Goal: Check status

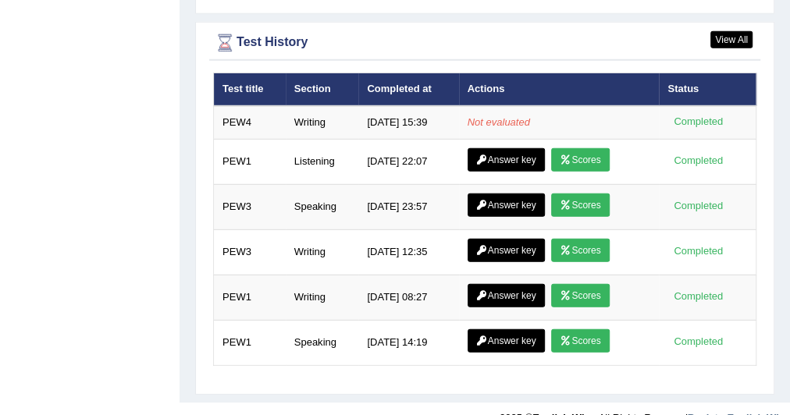
scroll to position [2212, 0]
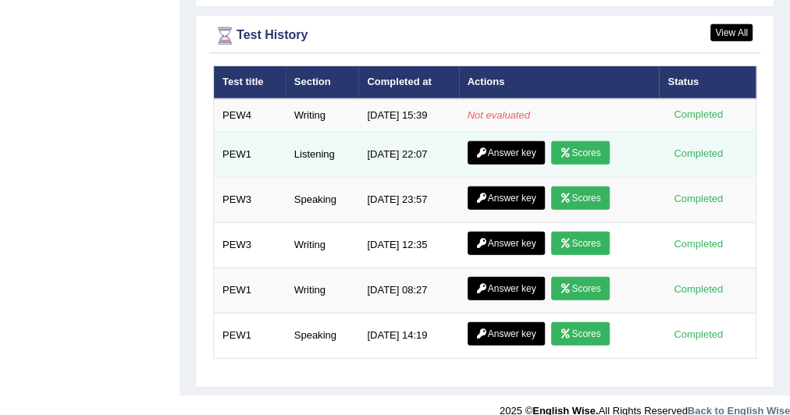
click at [578, 141] on link "Scores" at bounding box center [580, 152] width 58 height 23
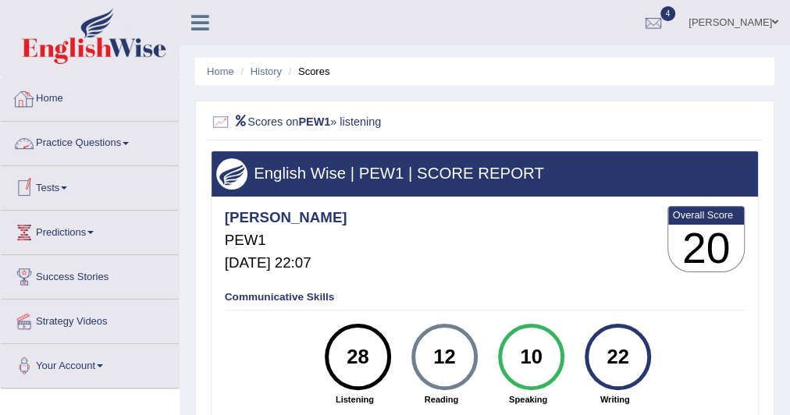
click at [55, 95] on link "Home" at bounding box center [90, 96] width 178 height 39
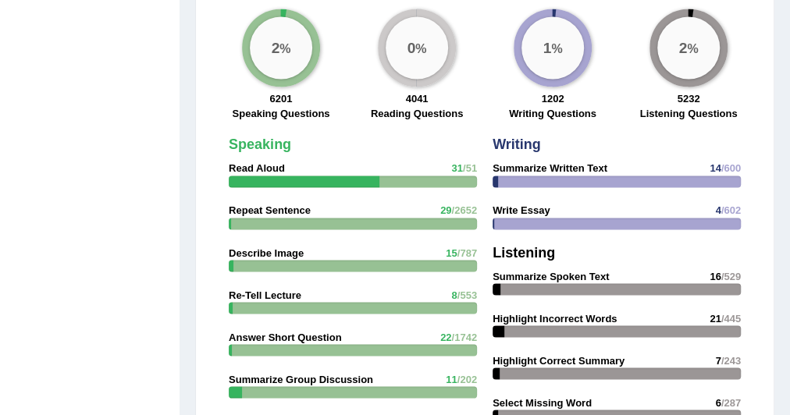
scroll to position [1246, 0]
